Goal: Information Seeking & Learning: Compare options

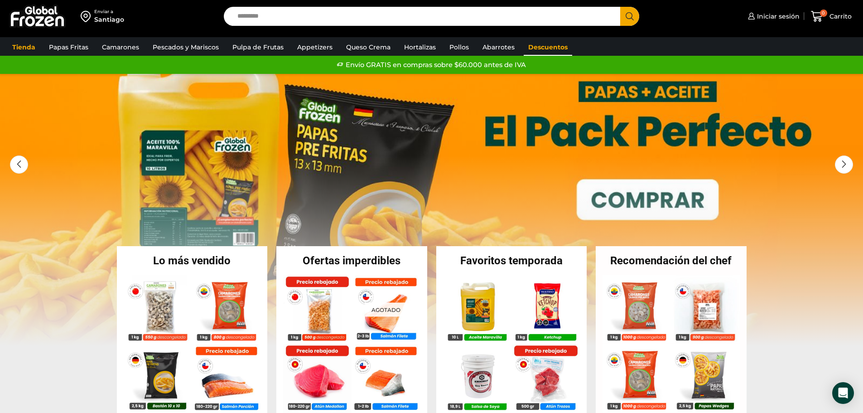
click at [547, 48] on link "Descuentos" at bounding box center [548, 47] width 48 height 17
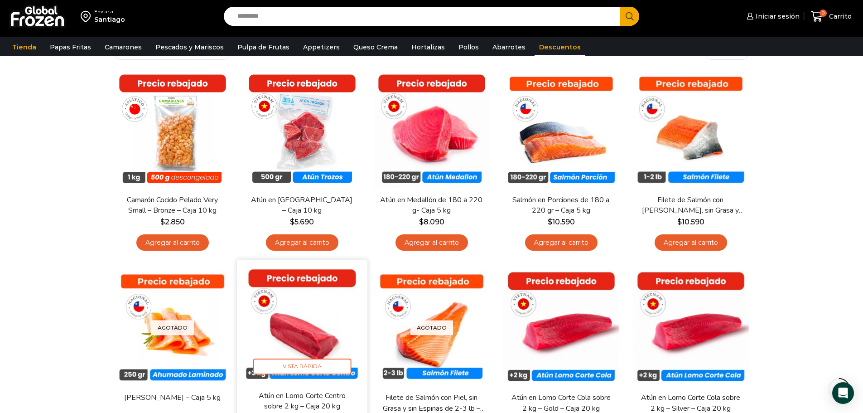
scroll to position [45, 0]
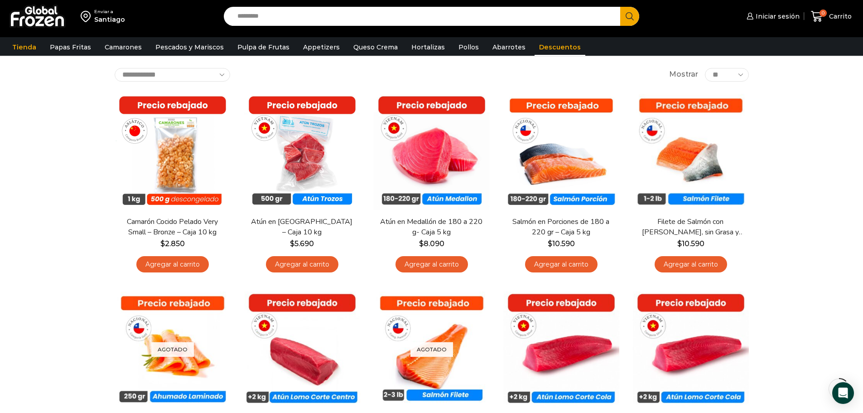
click at [264, 17] on input "Search input" at bounding box center [424, 16] width 383 height 19
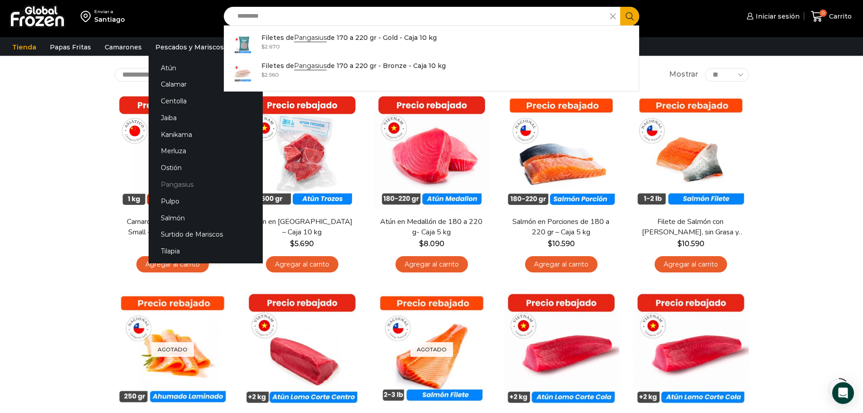
type input "*********"
click at [185, 187] on link "Pangasius" at bounding box center [206, 184] width 114 height 17
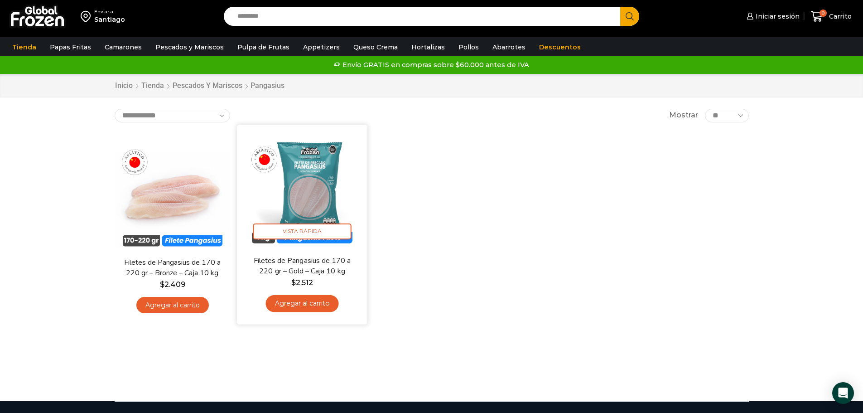
click at [301, 213] on img at bounding box center [302, 189] width 117 height 117
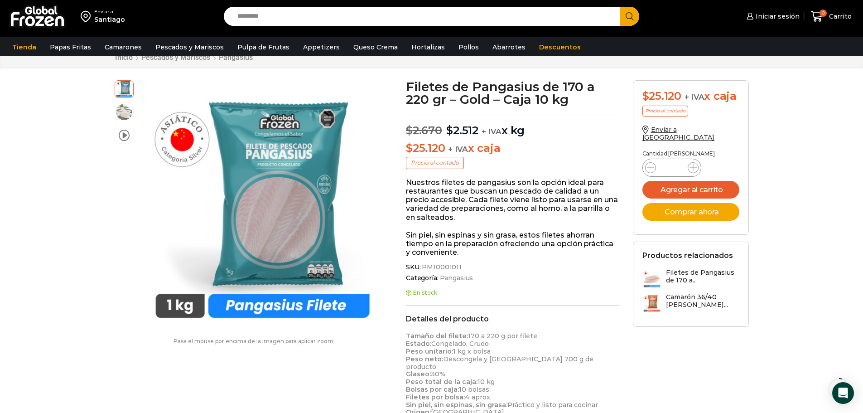
scroll to position [46, 0]
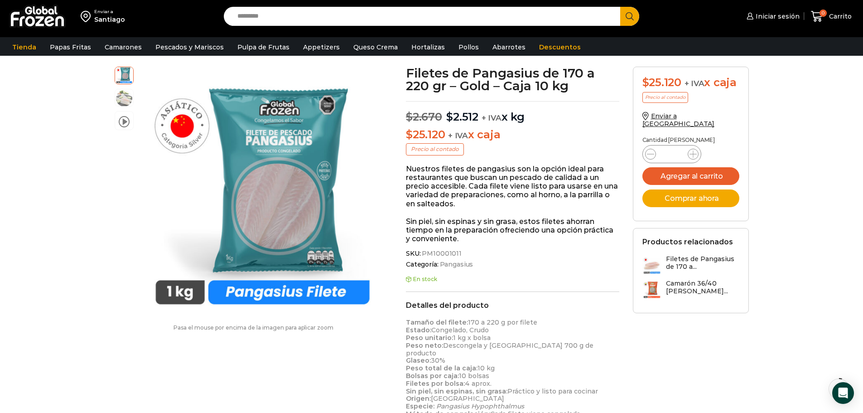
click at [256, 18] on input "Search input" at bounding box center [424, 16] width 383 height 19
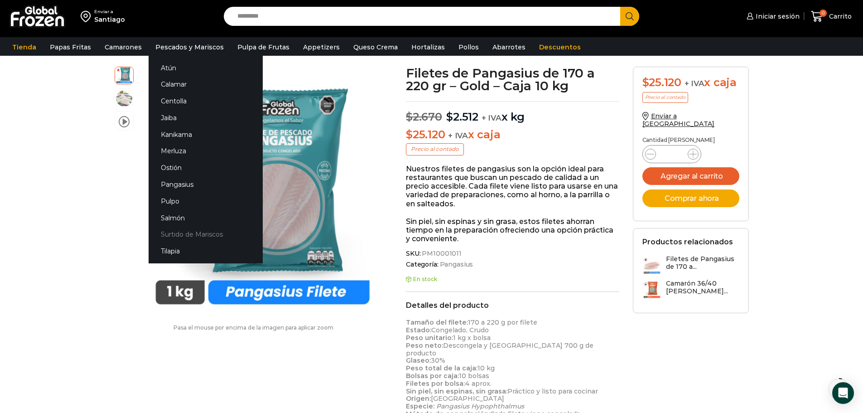
click at [186, 237] on link "Surtido de Mariscos" at bounding box center [206, 234] width 114 height 17
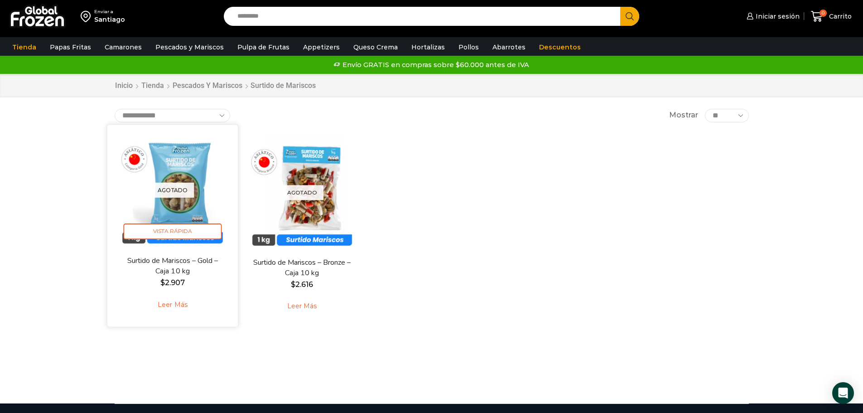
click at [183, 210] on img at bounding box center [172, 189] width 117 height 117
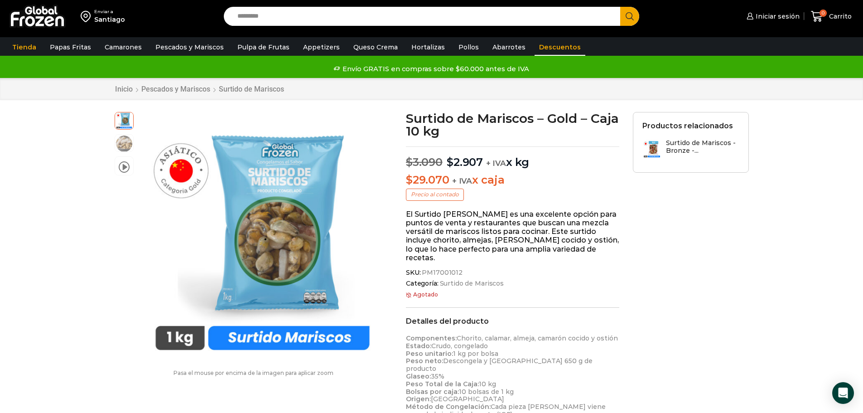
click at [537, 49] on link "Descuentos" at bounding box center [560, 47] width 51 height 17
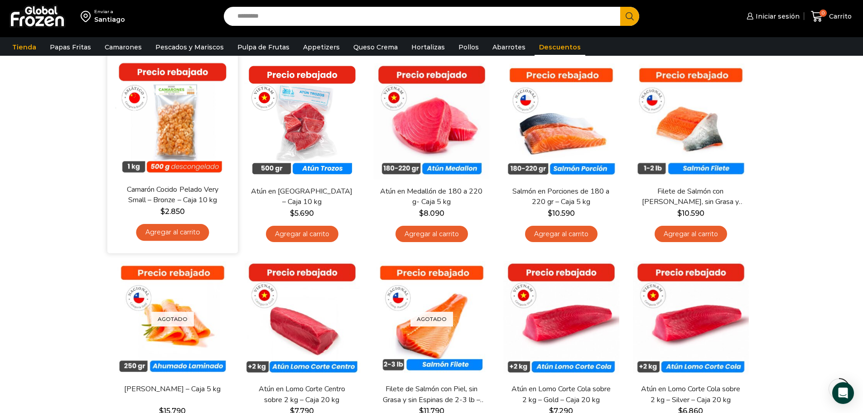
scroll to position [91, 0]
